Goal: Information Seeking & Learning: Learn about a topic

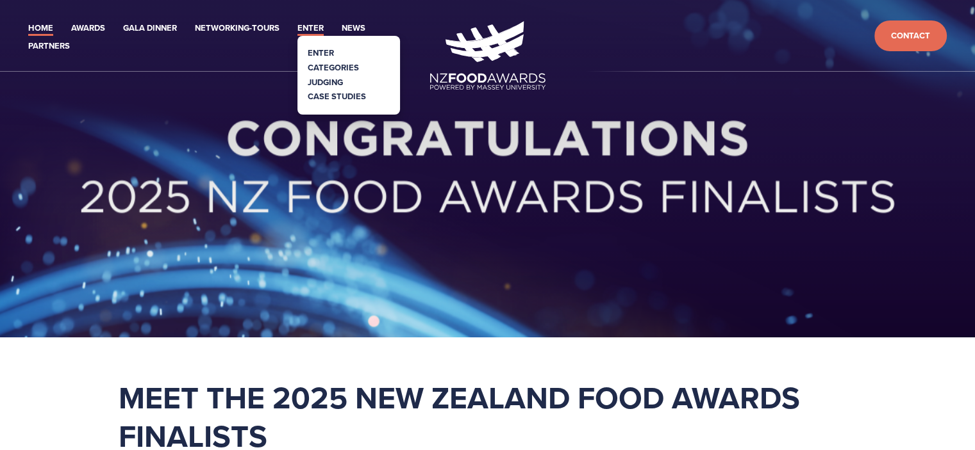
click at [305, 29] on link "Enter" at bounding box center [310, 28] width 26 height 15
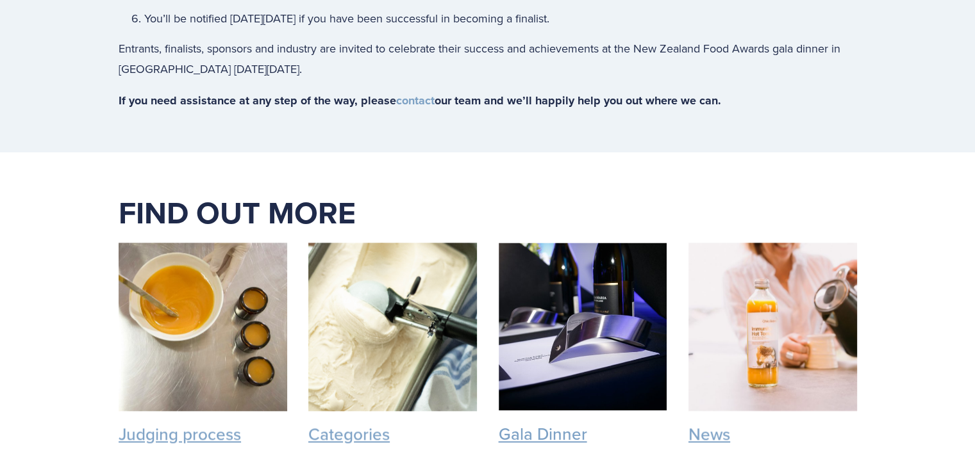
scroll to position [1704, 0]
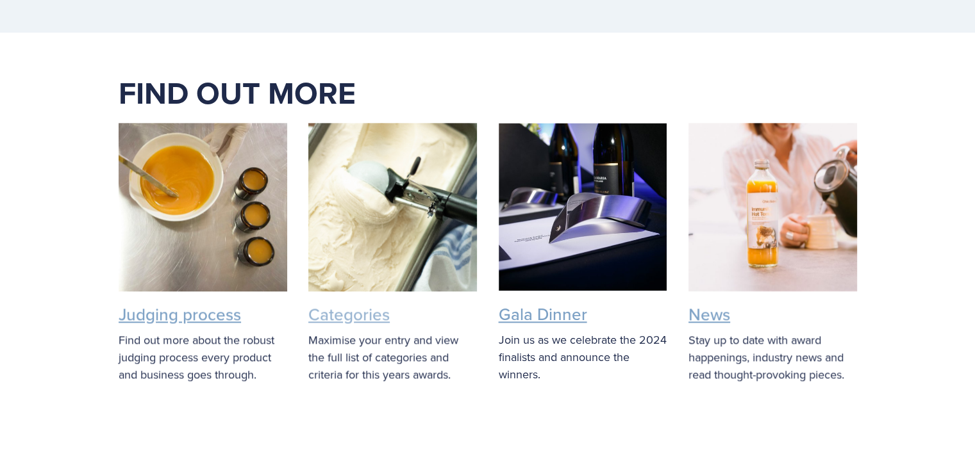
click at [341, 312] on link "Categories" at bounding box center [348, 314] width 81 height 24
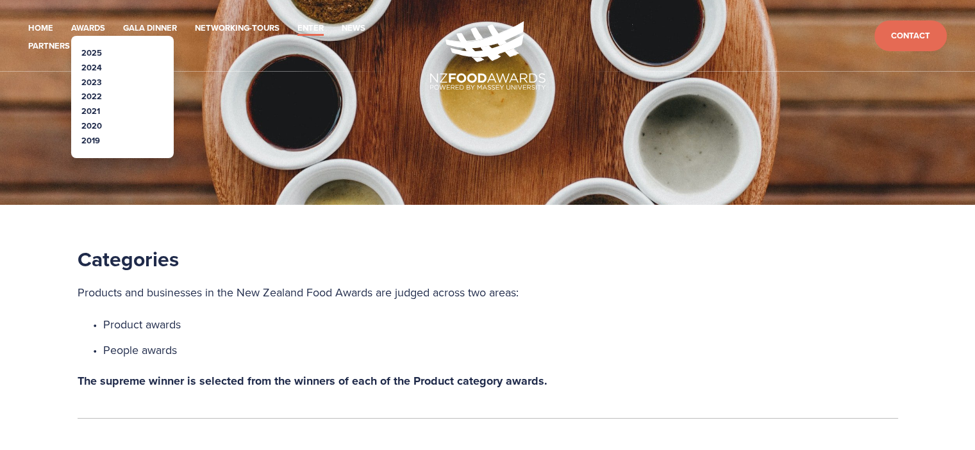
click at [94, 51] on link "2025" at bounding box center [91, 53] width 21 height 12
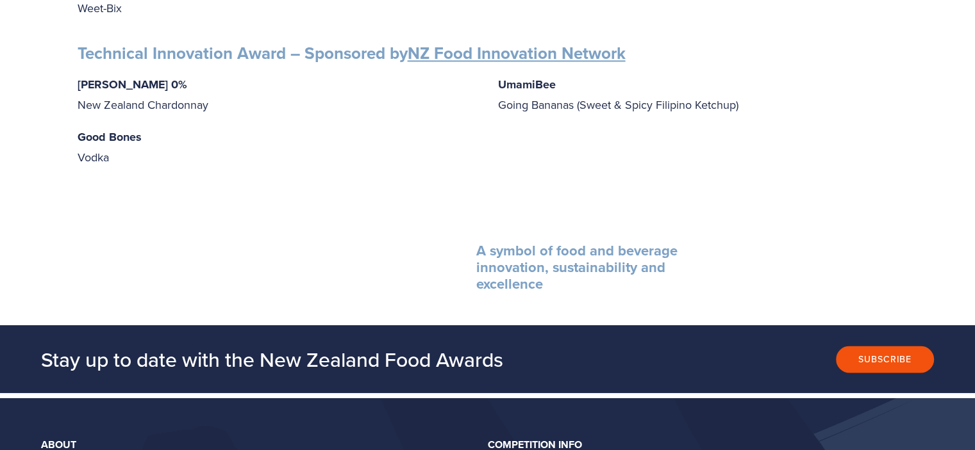
scroll to position [1986, 0]
